Goal: Information Seeking & Learning: Learn about a topic

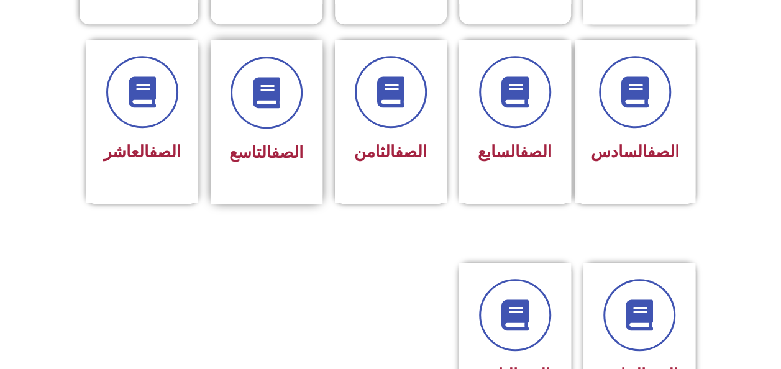
scroll to position [510, 0]
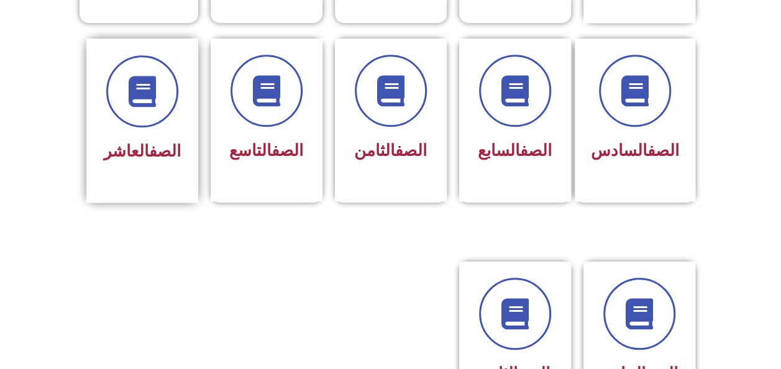
click at [157, 142] on link "الصف" at bounding box center [165, 151] width 32 height 19
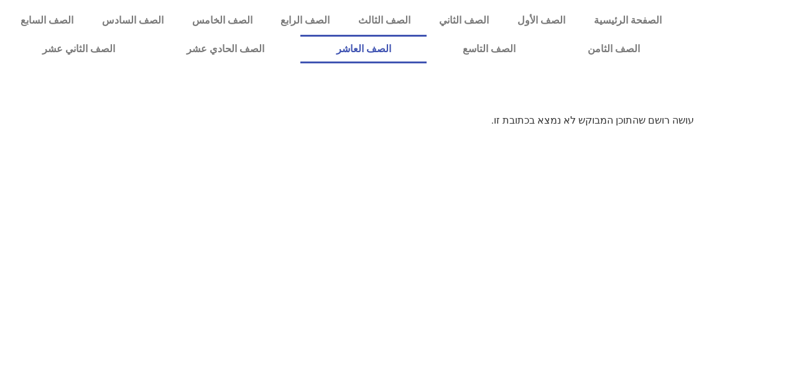
click at [421, 44] on link "الصف العاشر" at bounding box center [363, 49] width 127 height 29
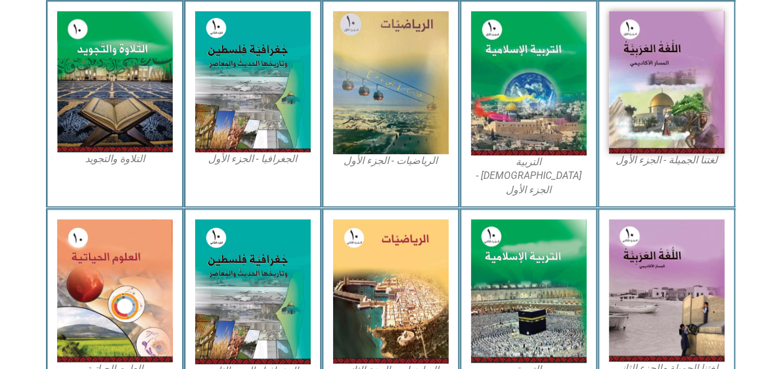
scroll to position [388, 0]
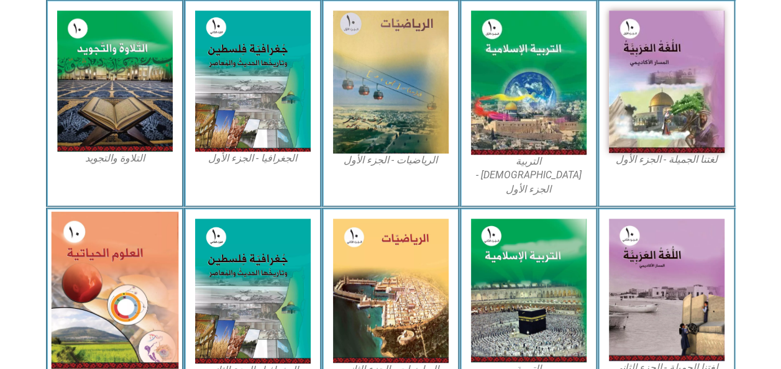
click at [103, 282] on img at bounding box center [114, 290] width 127 height 157
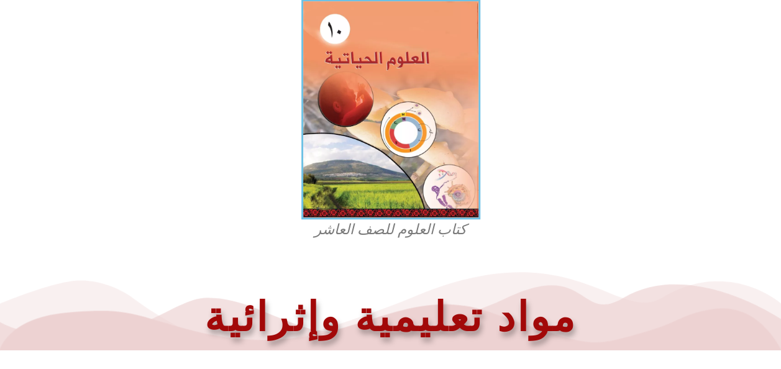
scroll to position [369, 0]
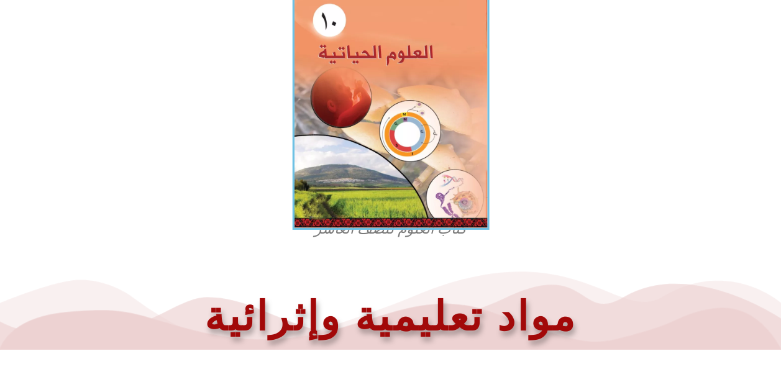
click at [380, 222] on img at bounding box center [390, 109] width 197 height 242
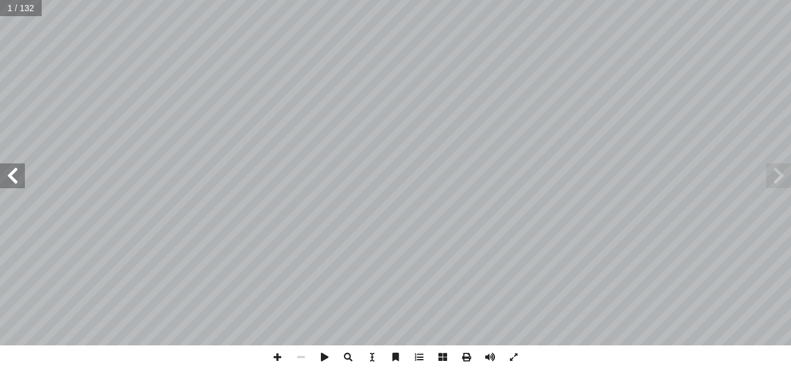
click at [12, 172] on span at bounding box center [12, 175] width 25 height 25
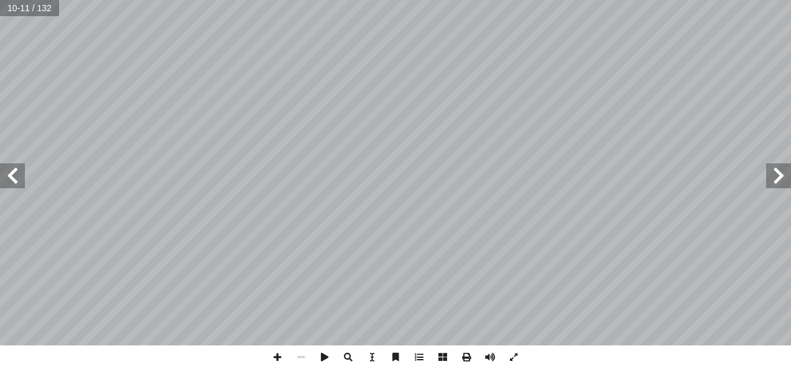
click at [12, 172] on span at bounding box center [12, 175] width 25 height 25
click at [60, 223] on div "١٠ جزاء أ ئف ال� � : التركيب ووظ � الخلاي Cells: Structure and Function ن؟ ّ تت…" at bounding box center [395, 173] width 791 height 346
click at [15, 169] on span at bounding box center [12, 175] width 25 height 25
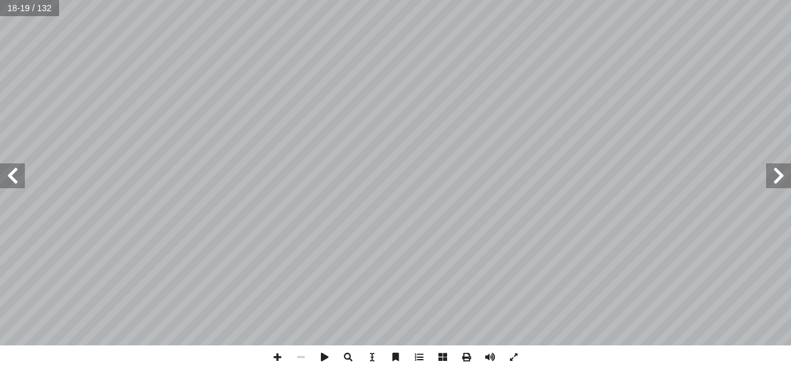
click at [15, 169] on span at bounding box center [12, 175] width 25 height 25
click at [773, 176] on span at bounding box center [778, 175] width 25 height 25
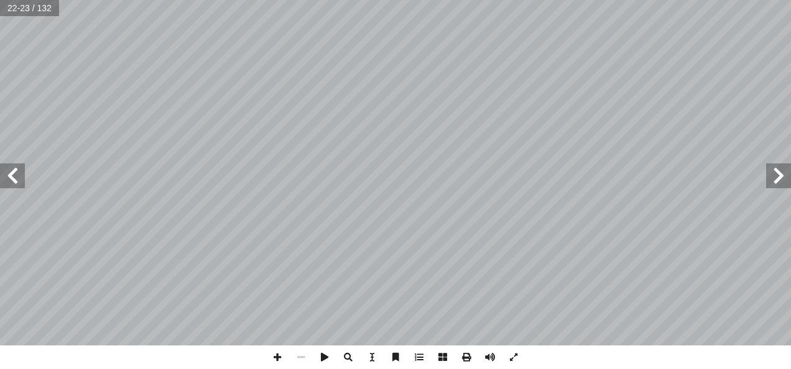
click at [773, 176] on span at bounding box center [778, 175] width 25 height 25
click at [466, 359] on span at bounding box center [466, 358] width 24 height 24
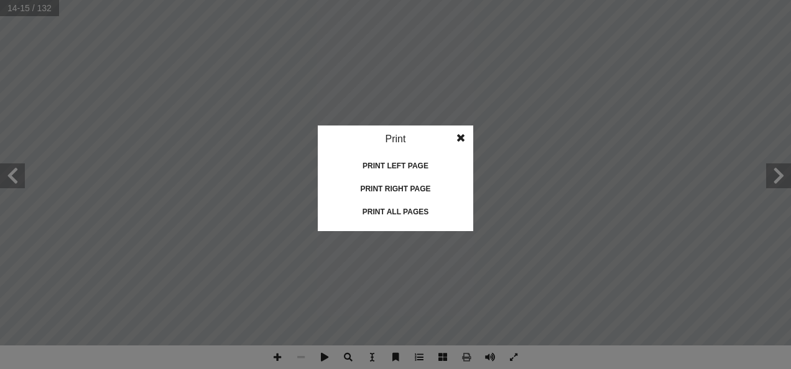
click at [414, 208] on div "Print all pages" at bounding box center [395, 212] width 124 height 20
